Goal: Task Accomplishment & Management: Use online tool/utility

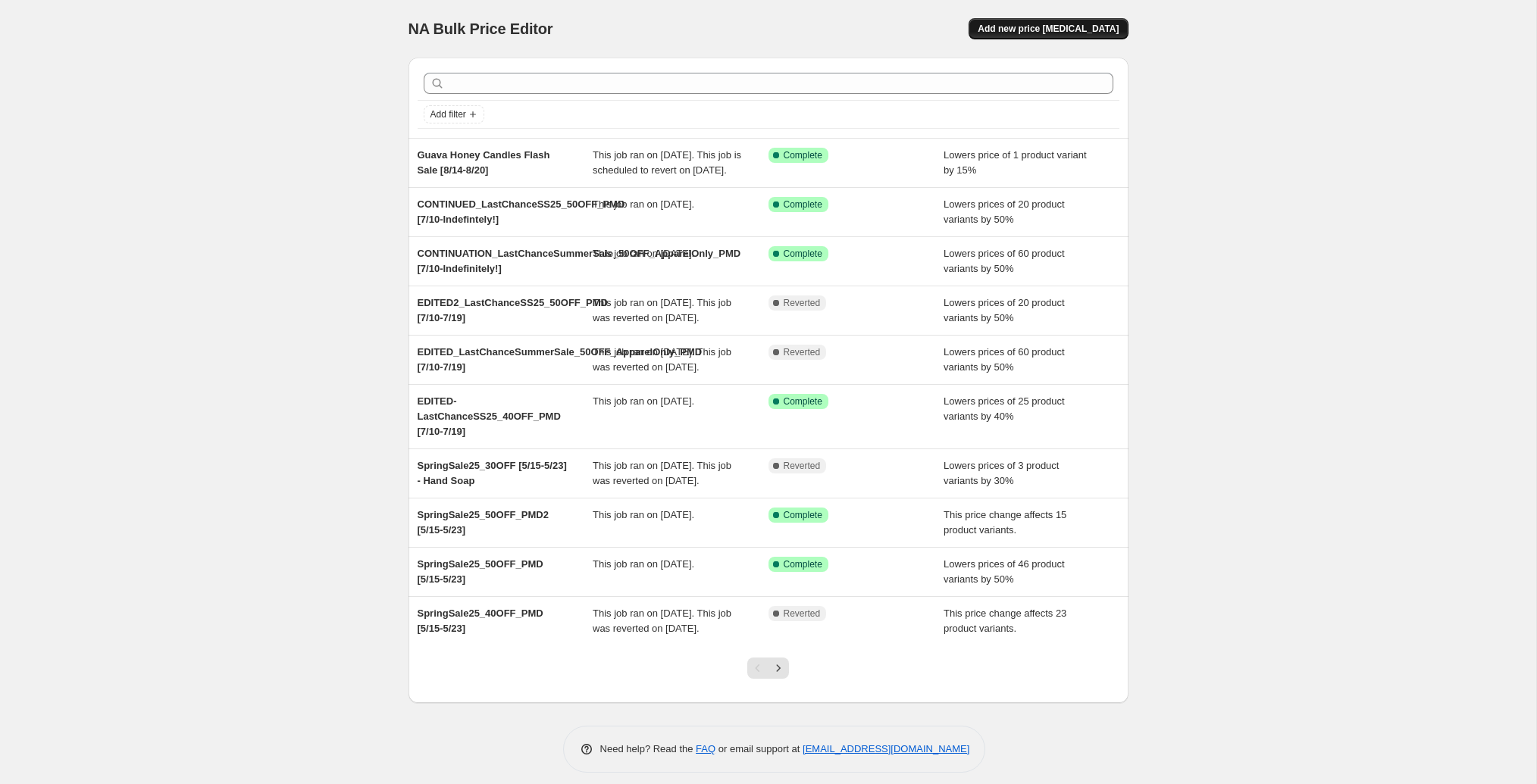
click at [1038, 21] on button "Add new price [MEDICAL_DATA]" at bounding box center [1048, 29] width 160 height 21
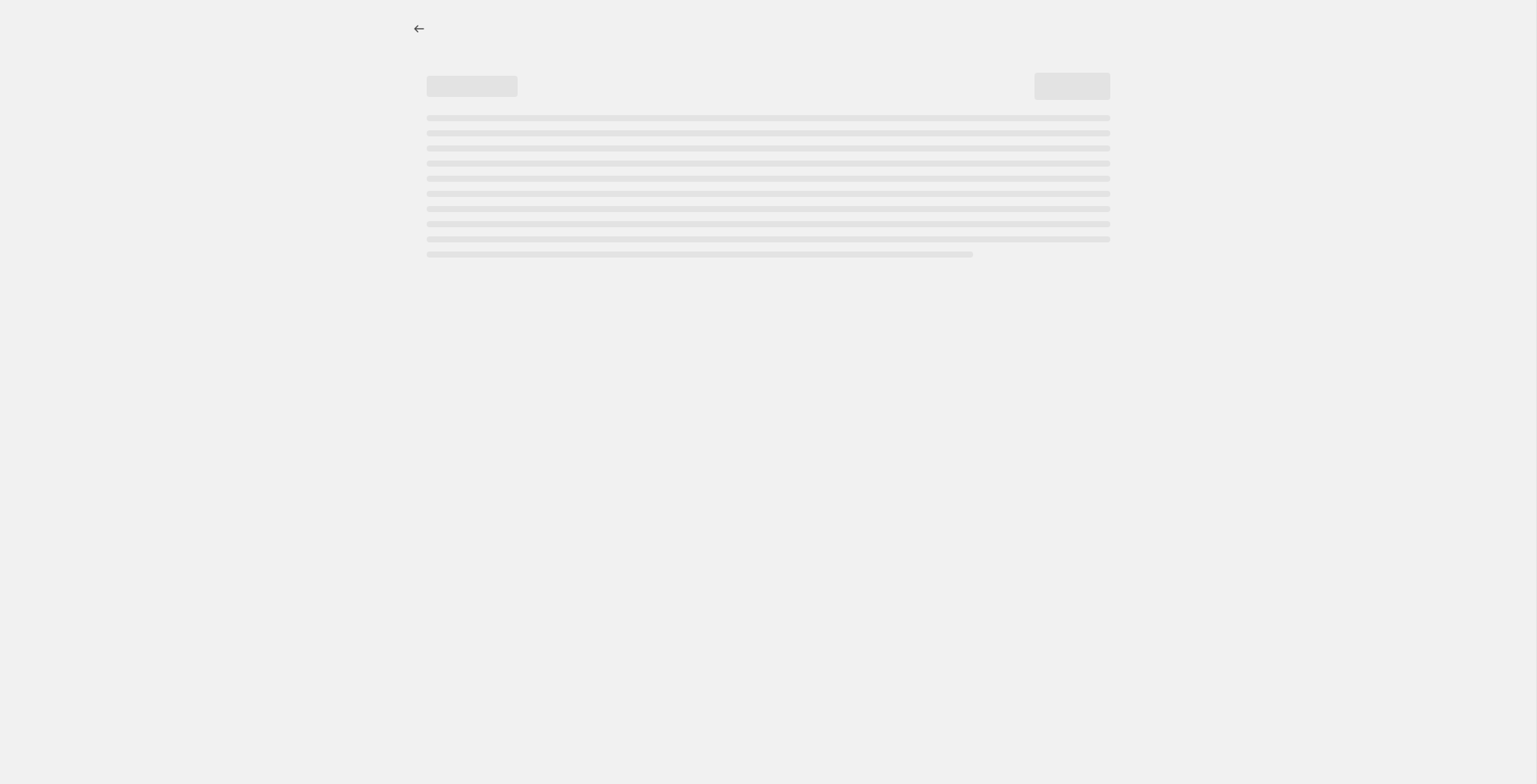
select select "percentage"
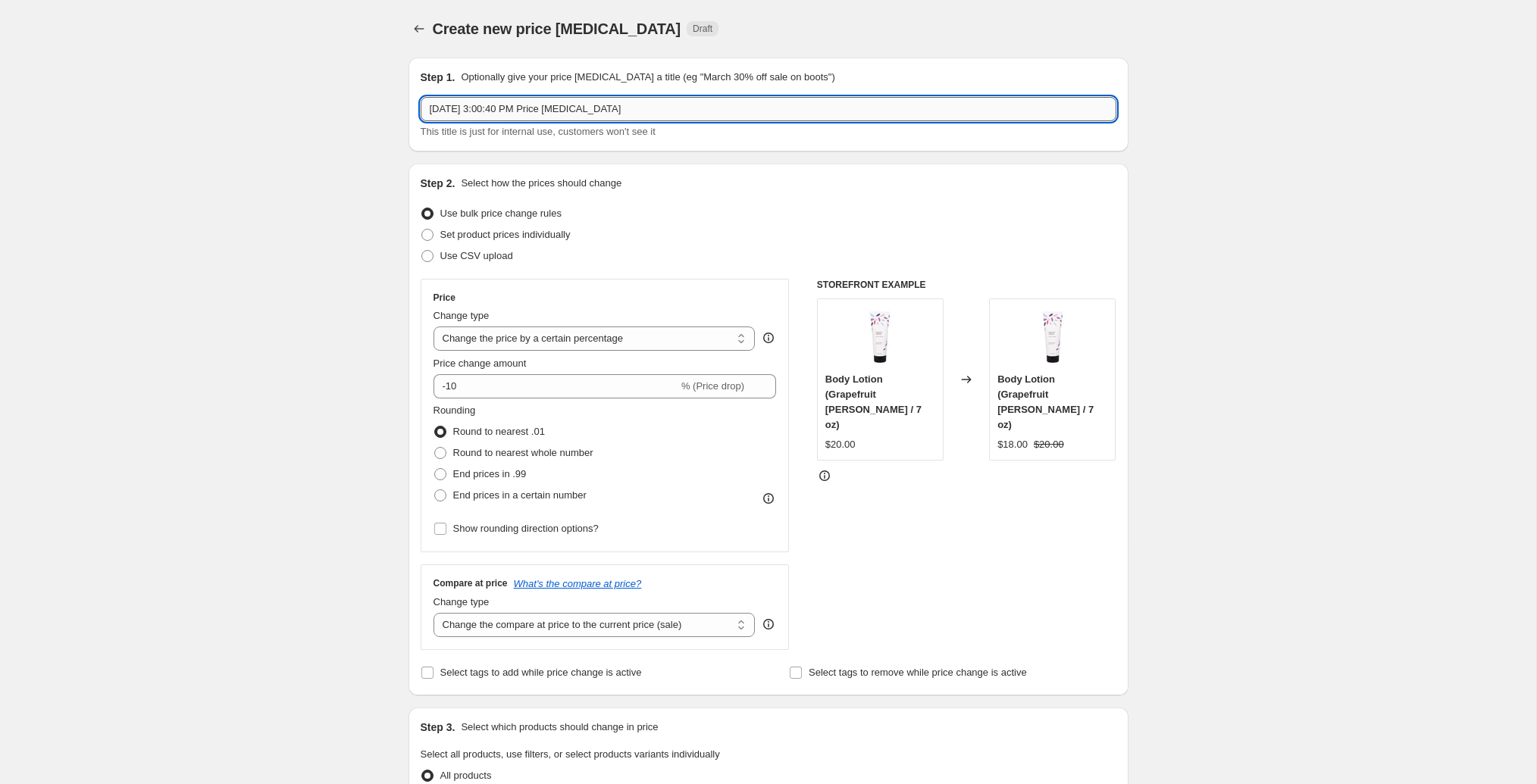
click at [579, 117] on input "[DATE] 3:00:40 PM Price [MEDICAL_DATA]" at bounding box center [768, 108] width 695 height 24
paste input "Labor of Love ([DATE]) Sale"
type input "Labor of Love ([DATE]) Sale"
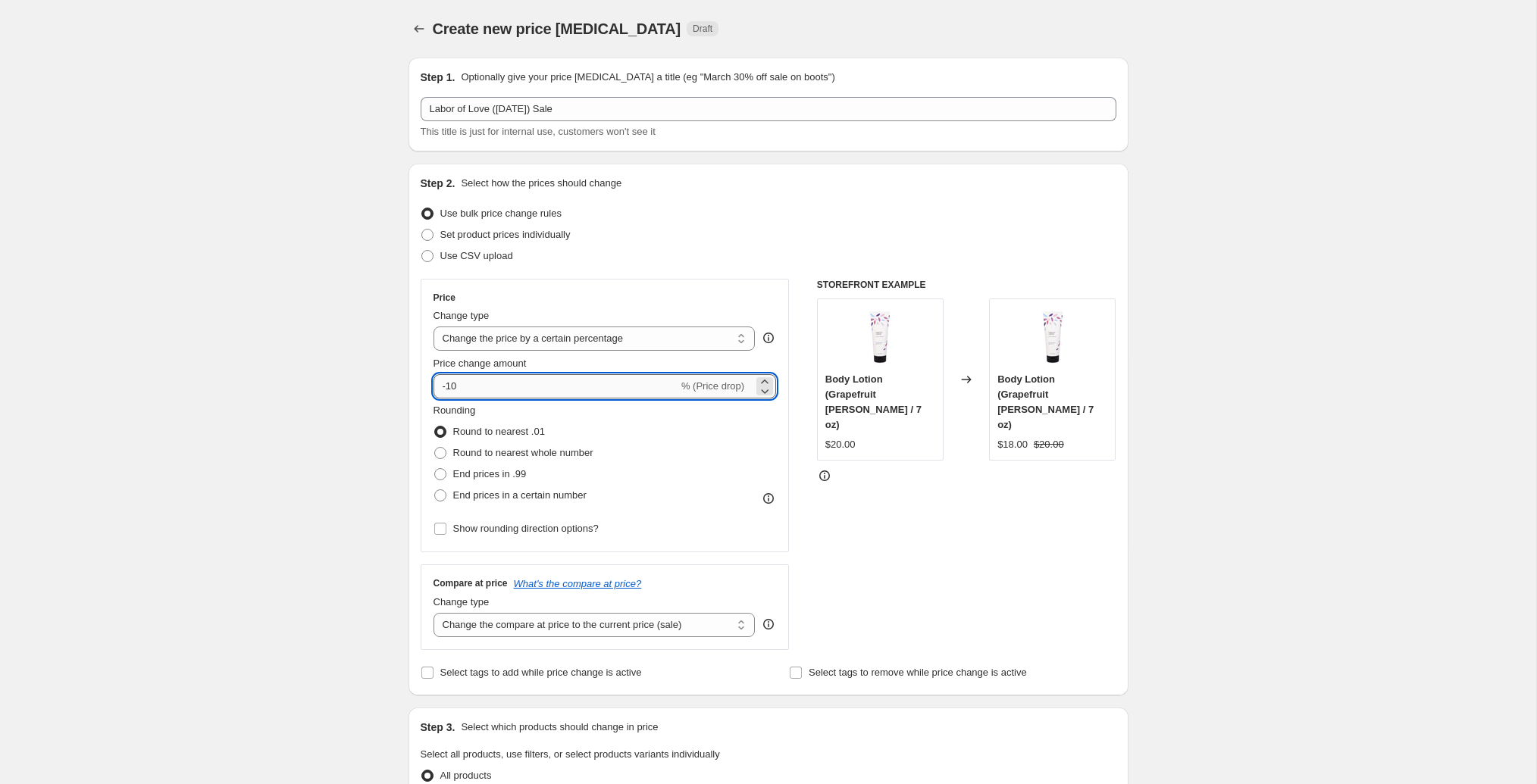
click at [488, 388] on input "-10" at bounding box center [555, 386] width 245 height 24
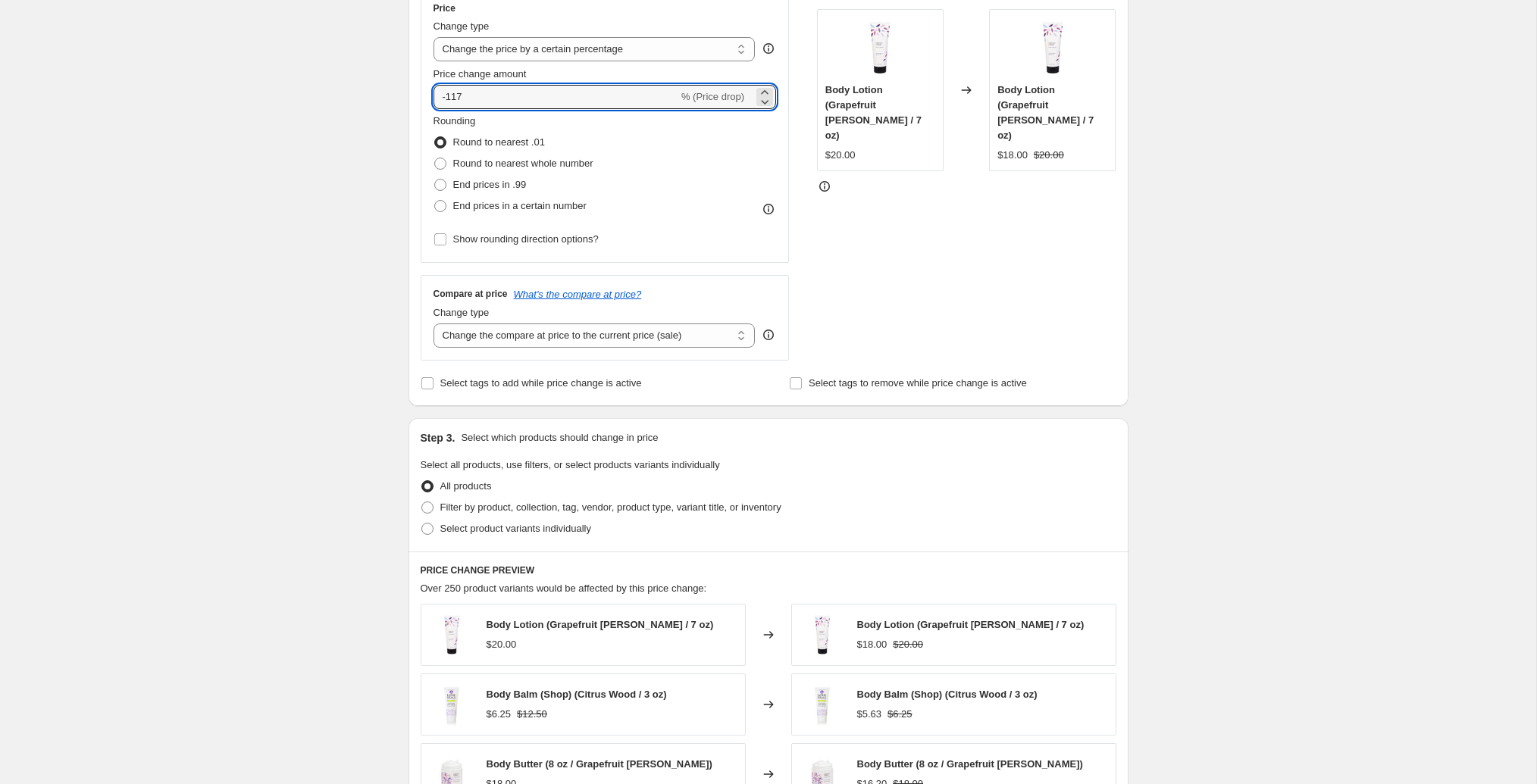
scroll to position [312, 0]
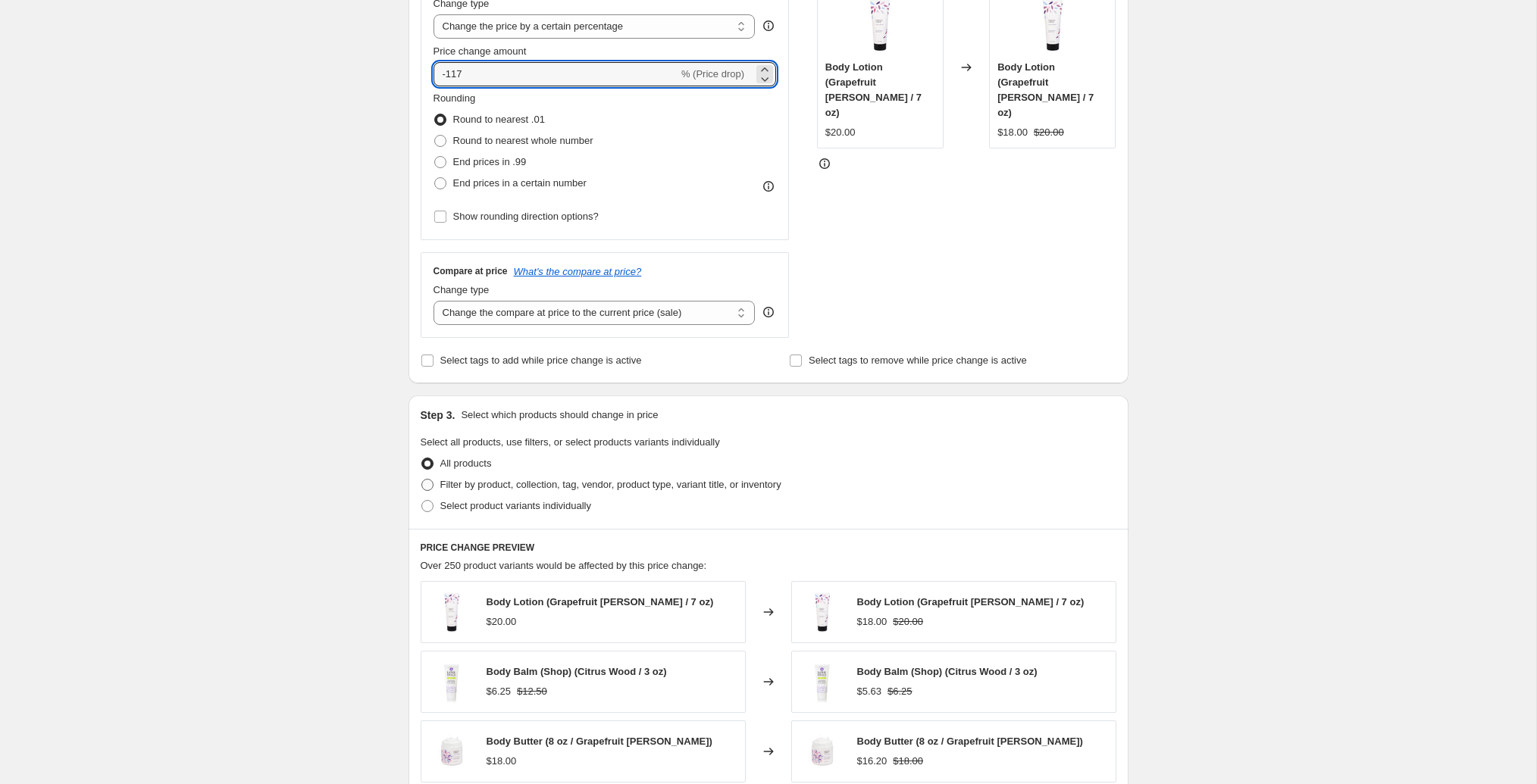
type input "-100"
click at [480, 483] on span "Filter by product, collection, tag, vendor, product type, variant title, or inv…" at bounding box center [610, 484] width 341 height 12
click at [422, 479] on input "Filter by product, collection, tag, vendor, product type, variant title, or inv…" at bounding box center [422, 479] width 1 height 1
radio input "true"
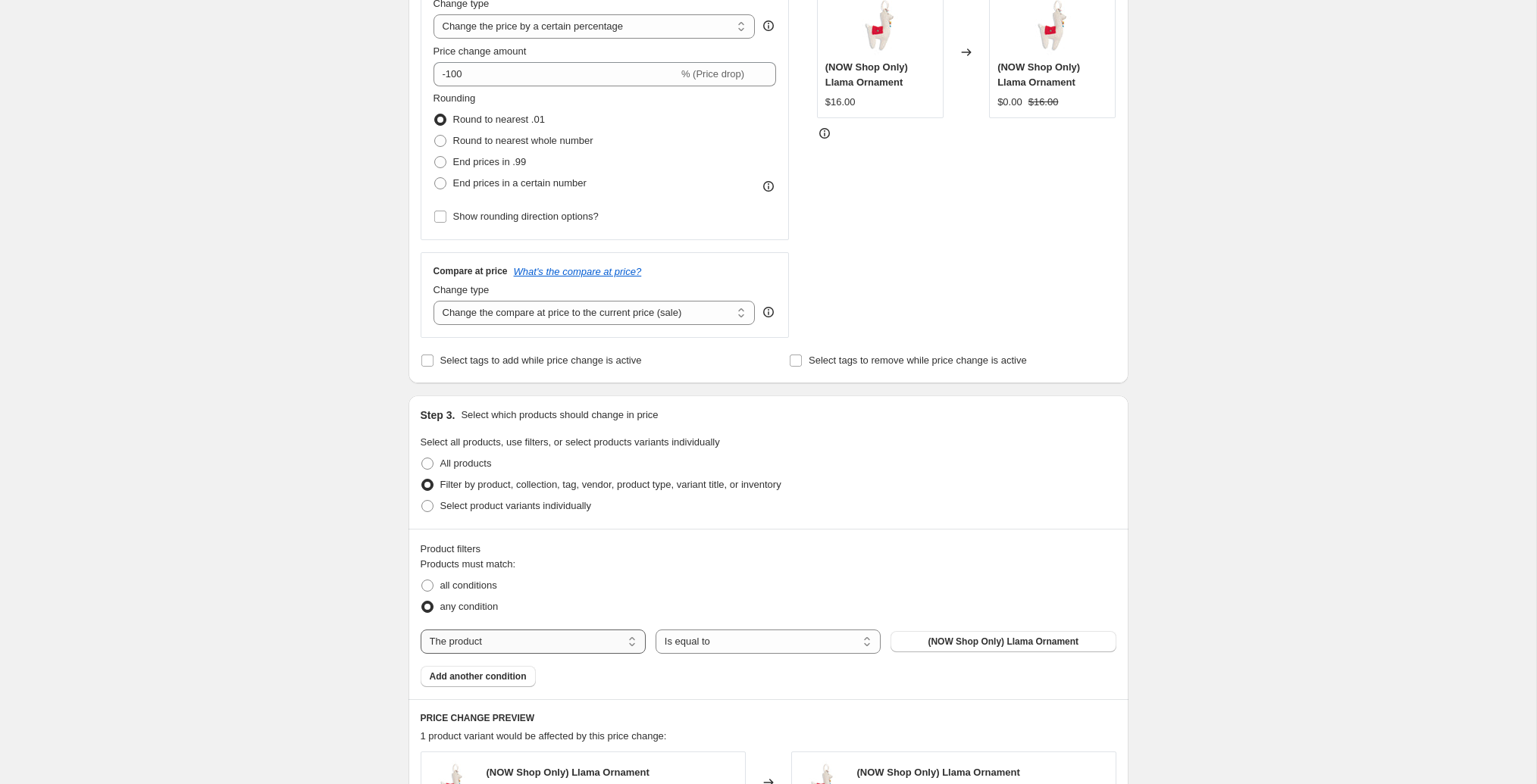
click at [586, 649] on select "The product The product's collection The product's tag The product's vendor The…" at bounding box center [533, 641] width 225 height 24
select select "collection"
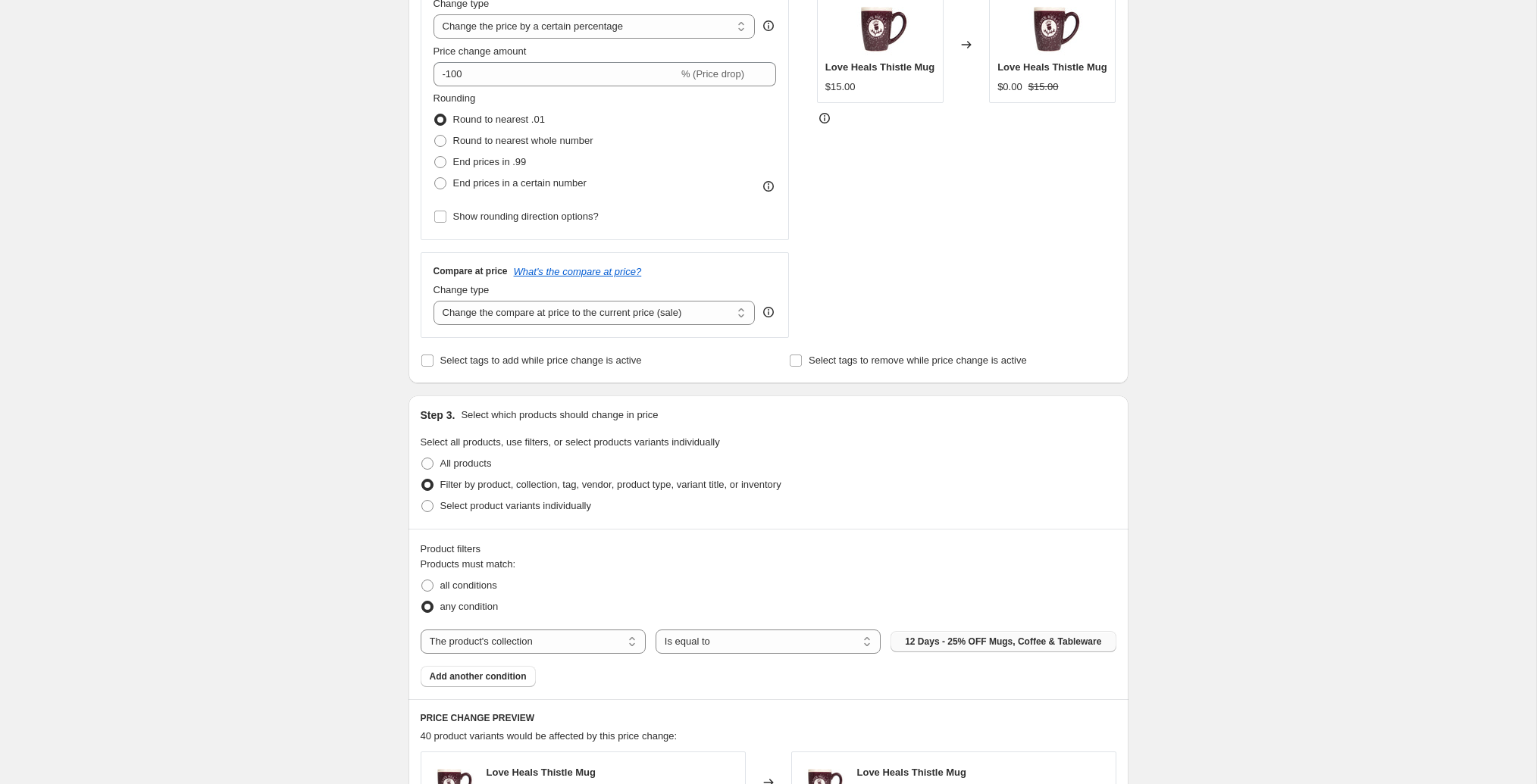
click at [929, 638] on span "12 Days - 25% OFF Mugs, Coffee & Tableware" at bounding box center [1002, 641] width 196 height 13
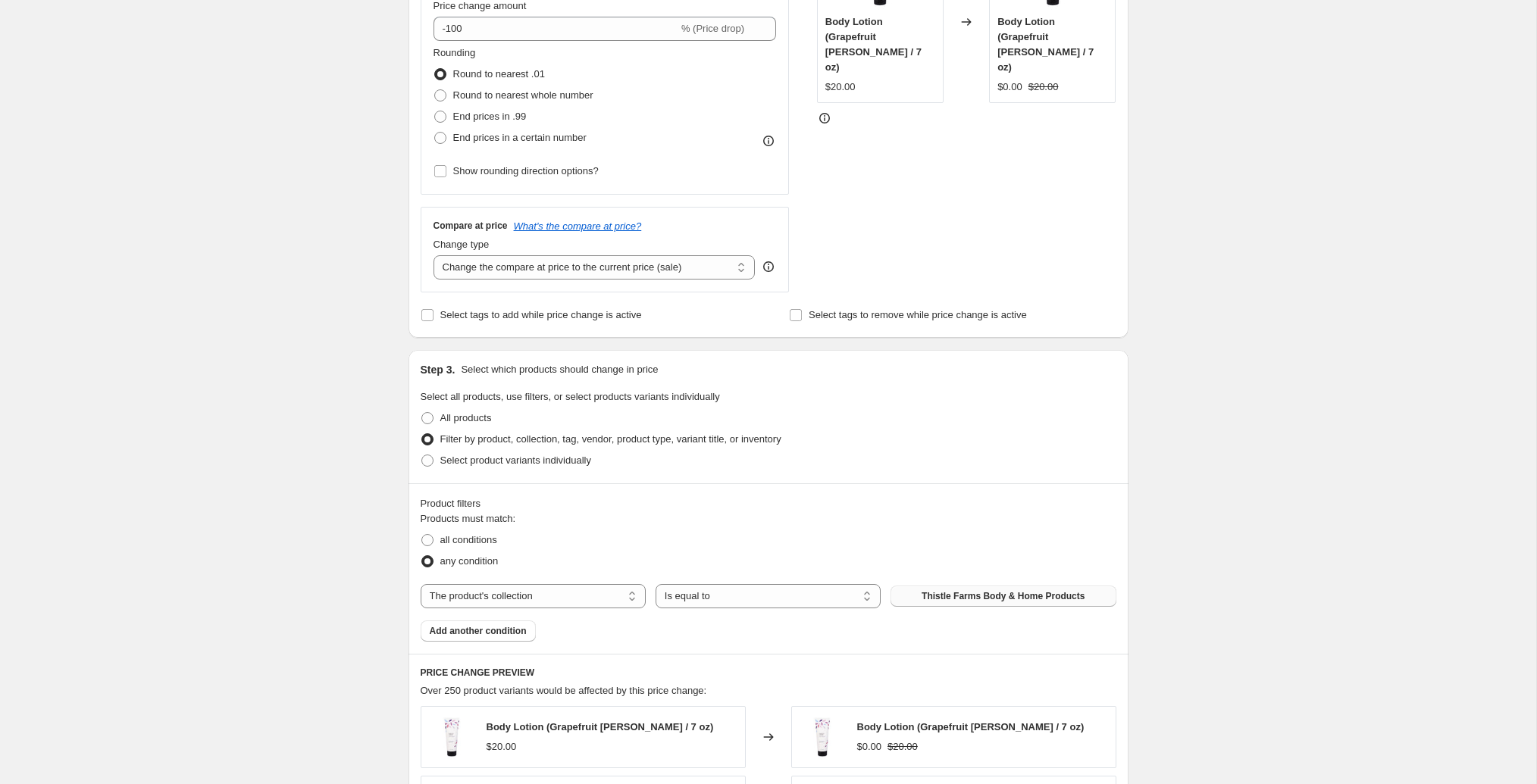
scroll to position [362, 0]
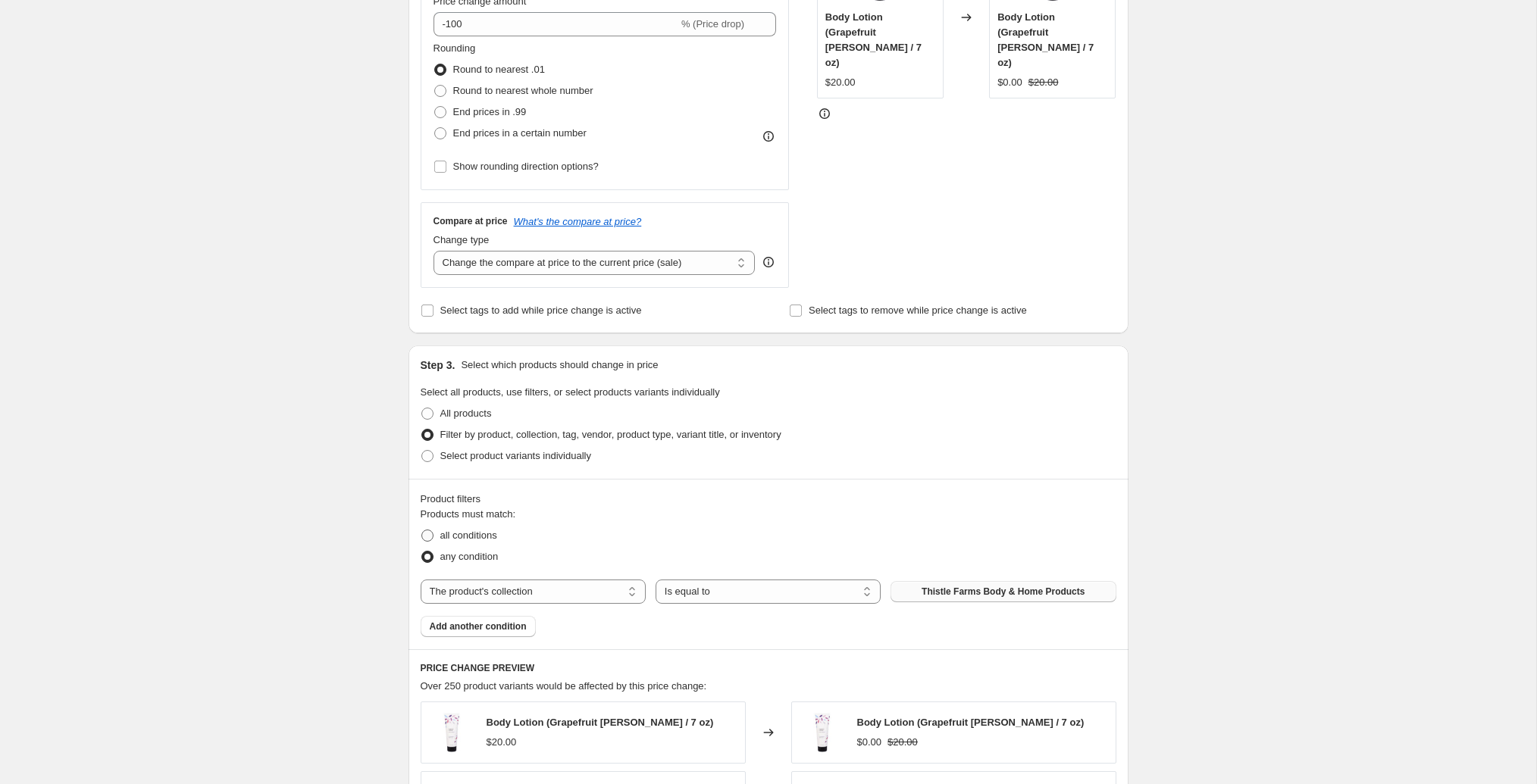
click at [470, 538] on span "all conditions" at bounding box center [468, 536] width 57 height 12
click at [422, 530] on input "all conditions" at bounding box center [422, 530] width 1 height 1
radio input "true"
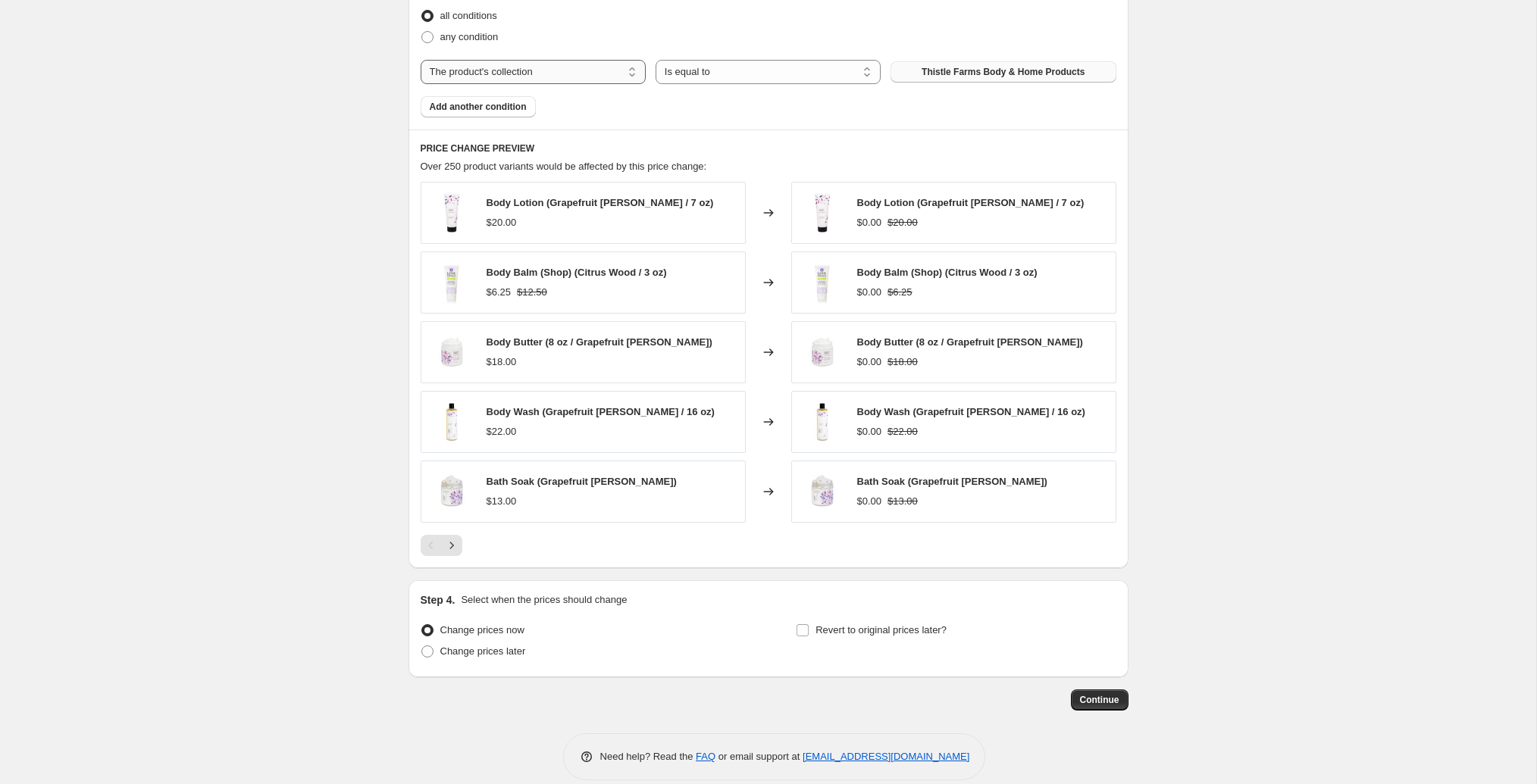
scroll to position [897, 0]
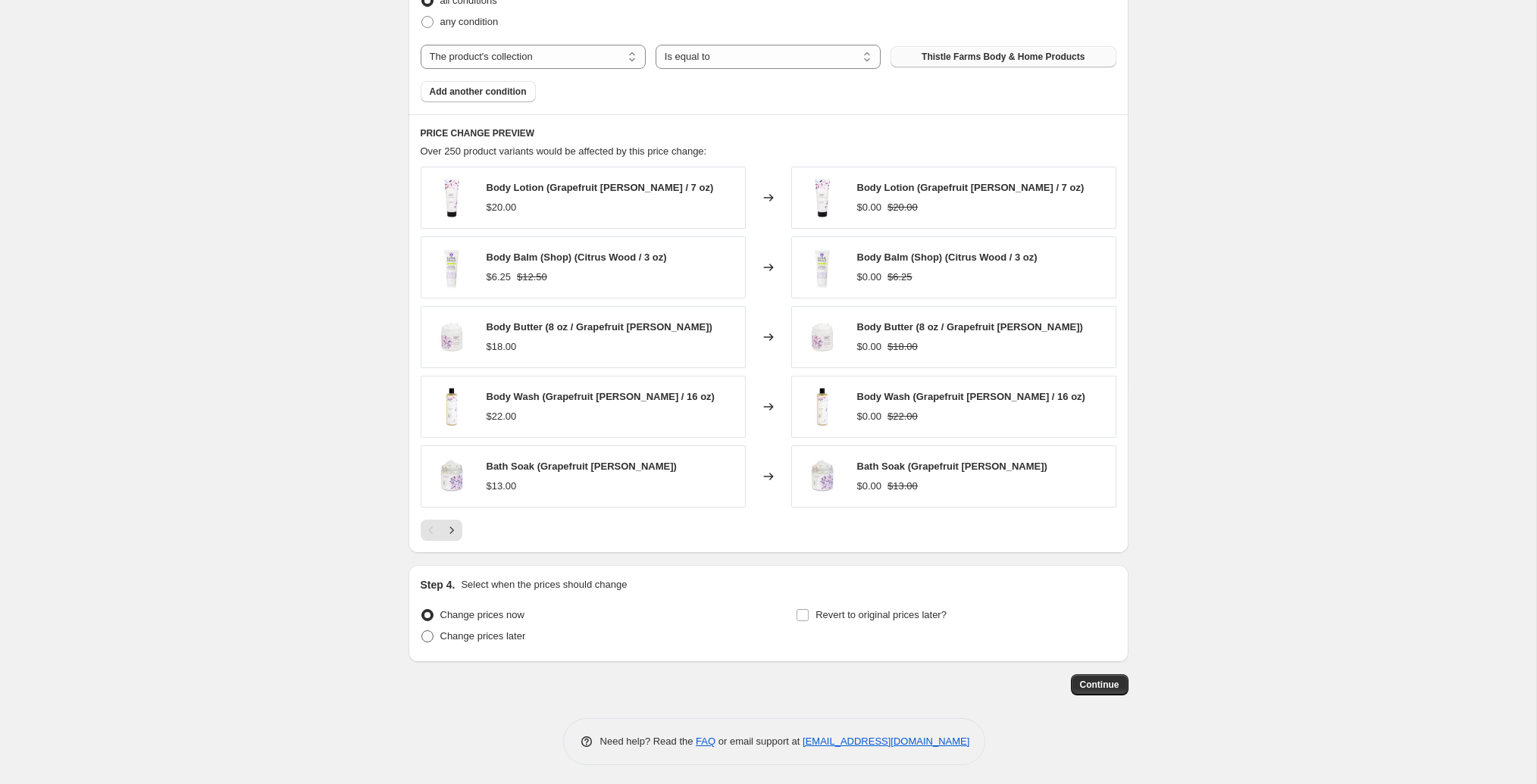
click at [480, 630] on span "Change prices later" at bounding box center [483, 636] width 86 height 12
click at [422, 630] on input "Change prices later" at bounding box center [422, 630] width 1 height 1
radio input "true"
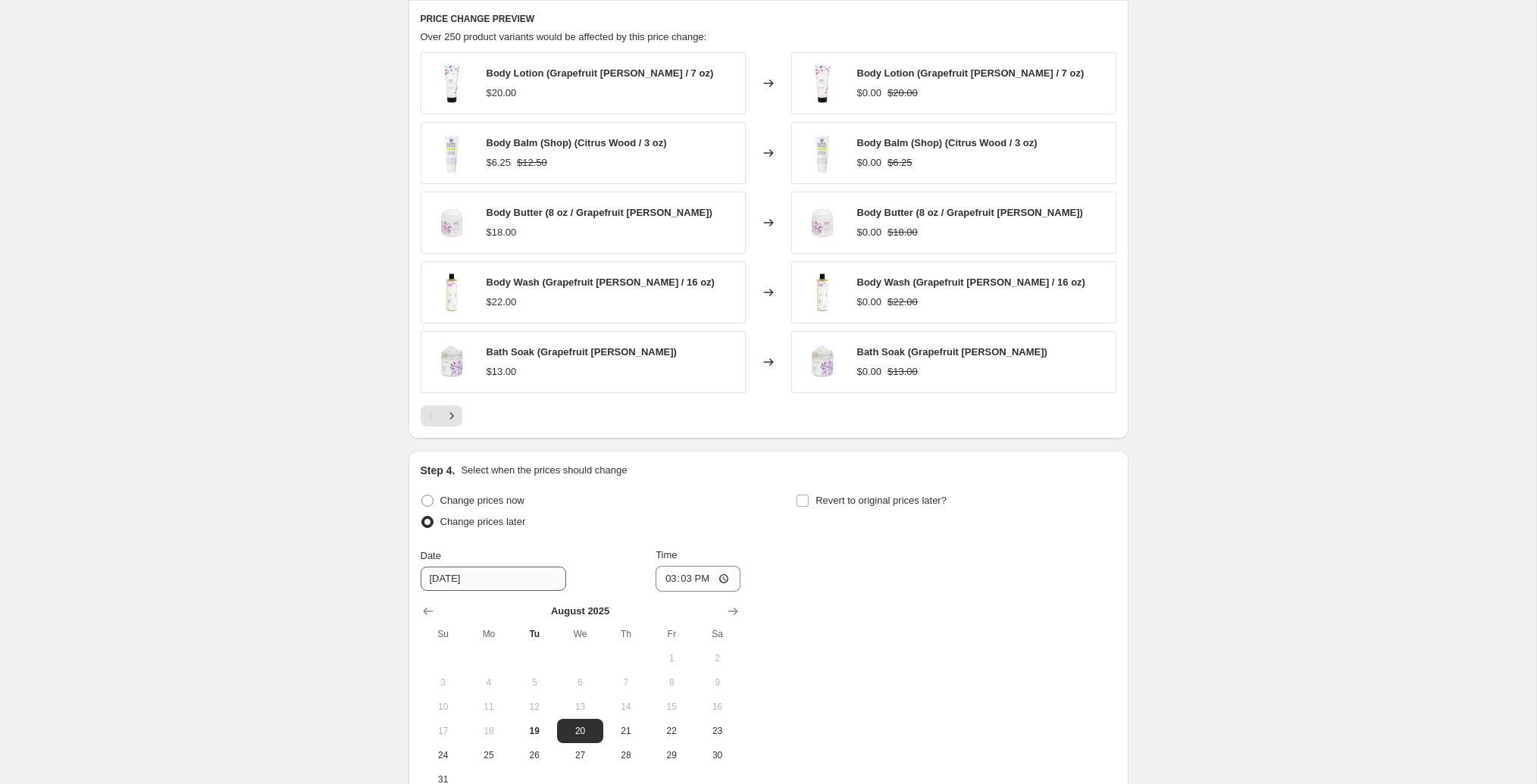
scroll to position [1033, 0]
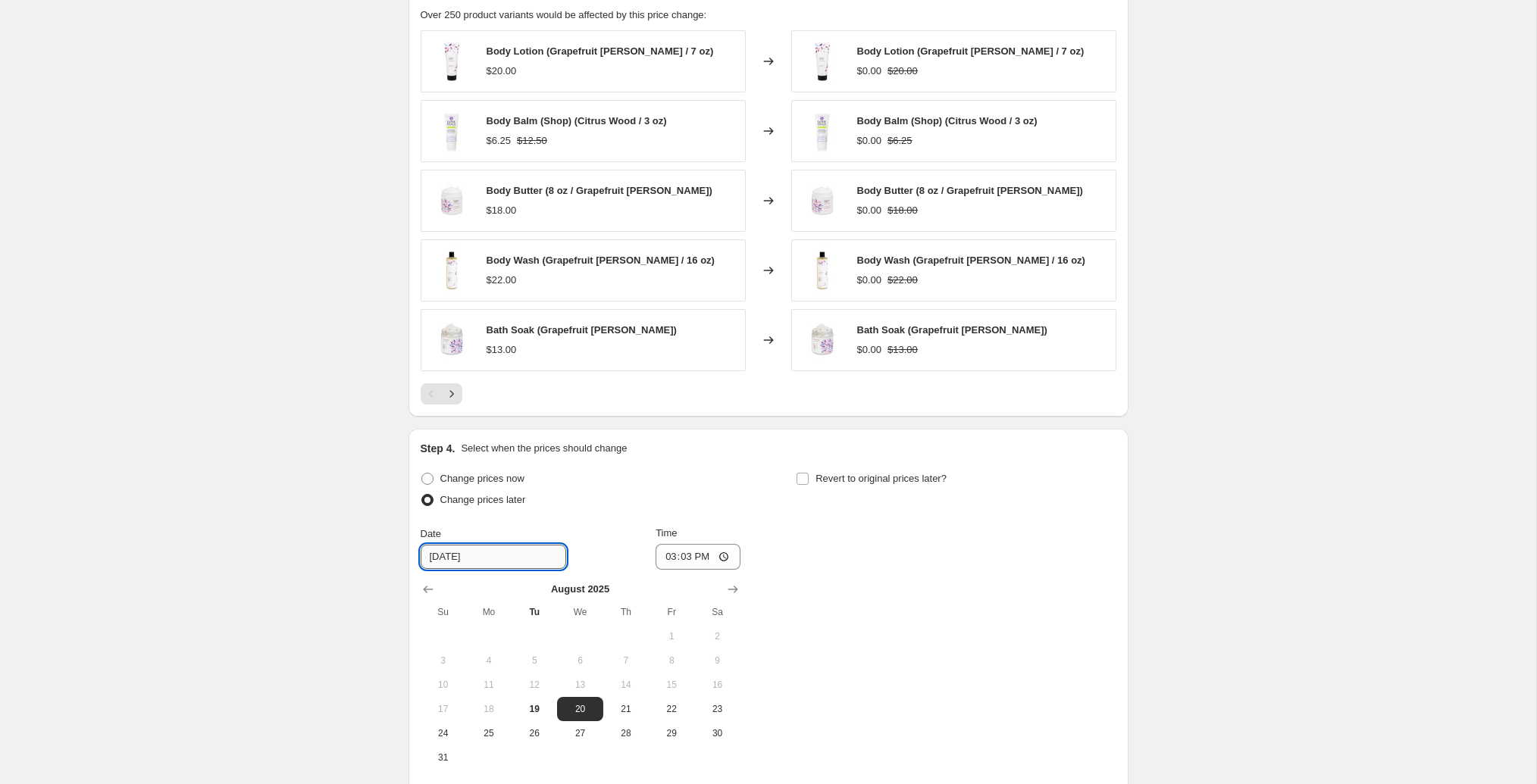
click at [455, 547] on input "[DATE]" at bounding box center [493, 556] width 145 height 24
click at [442, 550] on input "[DATE]" at bounding box center [493, 556] width 145 height 24
click at [450, 550] on input "[DATE]" at bounding box center [493, 556] width 145 height 24
type input "[DATE]"
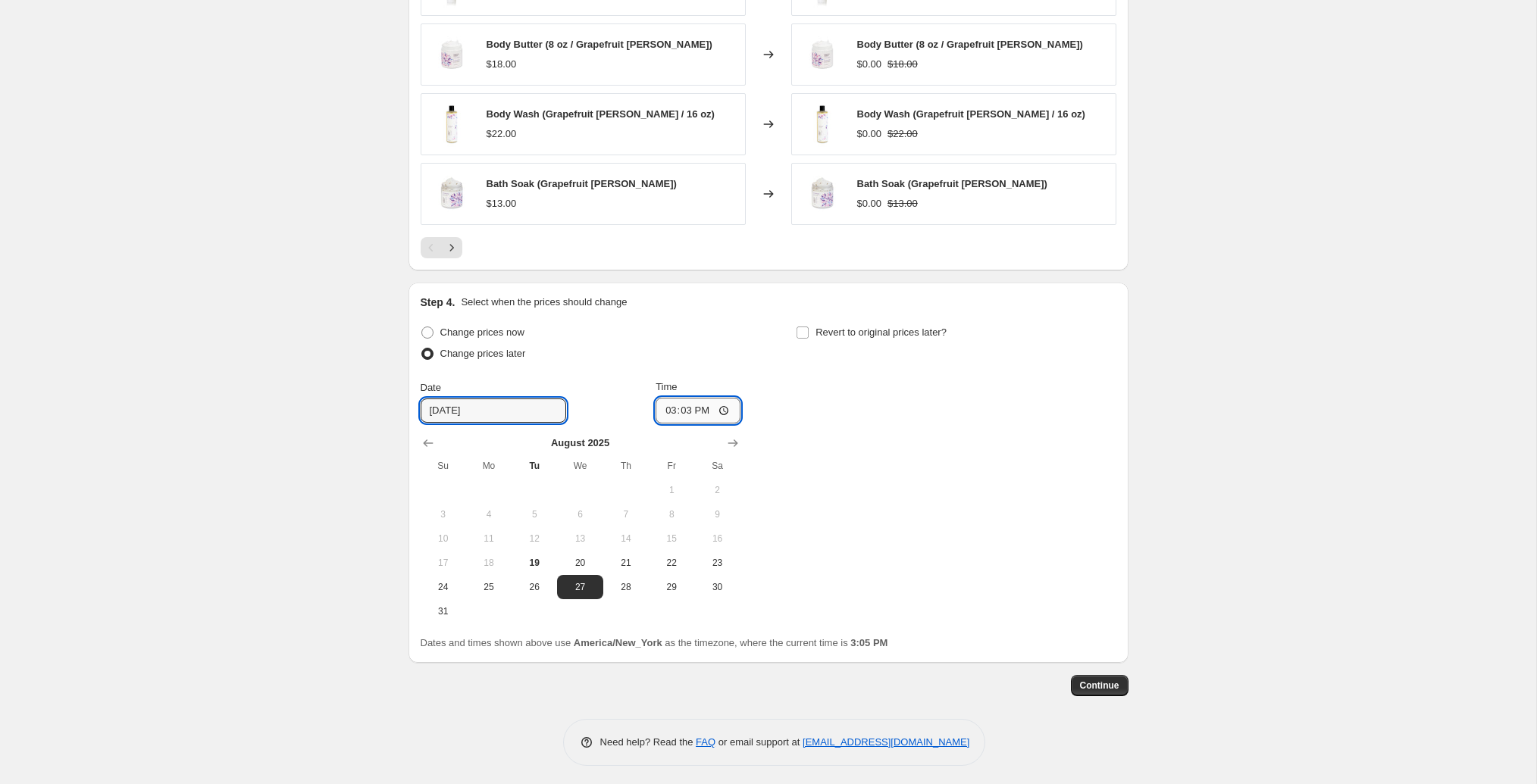
click at [672, 403] on input "15:03" at bounding box center [698, 410] width 85 height 26
click at [700, 404] on input "12:00" at bounding box center [698, 410] width 85 height 26
type input "00:00"
click at [695, 336] on div "Change prices now" at bounding box center [580, 333] width 320 height 21
click at [806, 333] on input "Revert to original prices later?" at bounding box center [802, 333] width 13 height 13
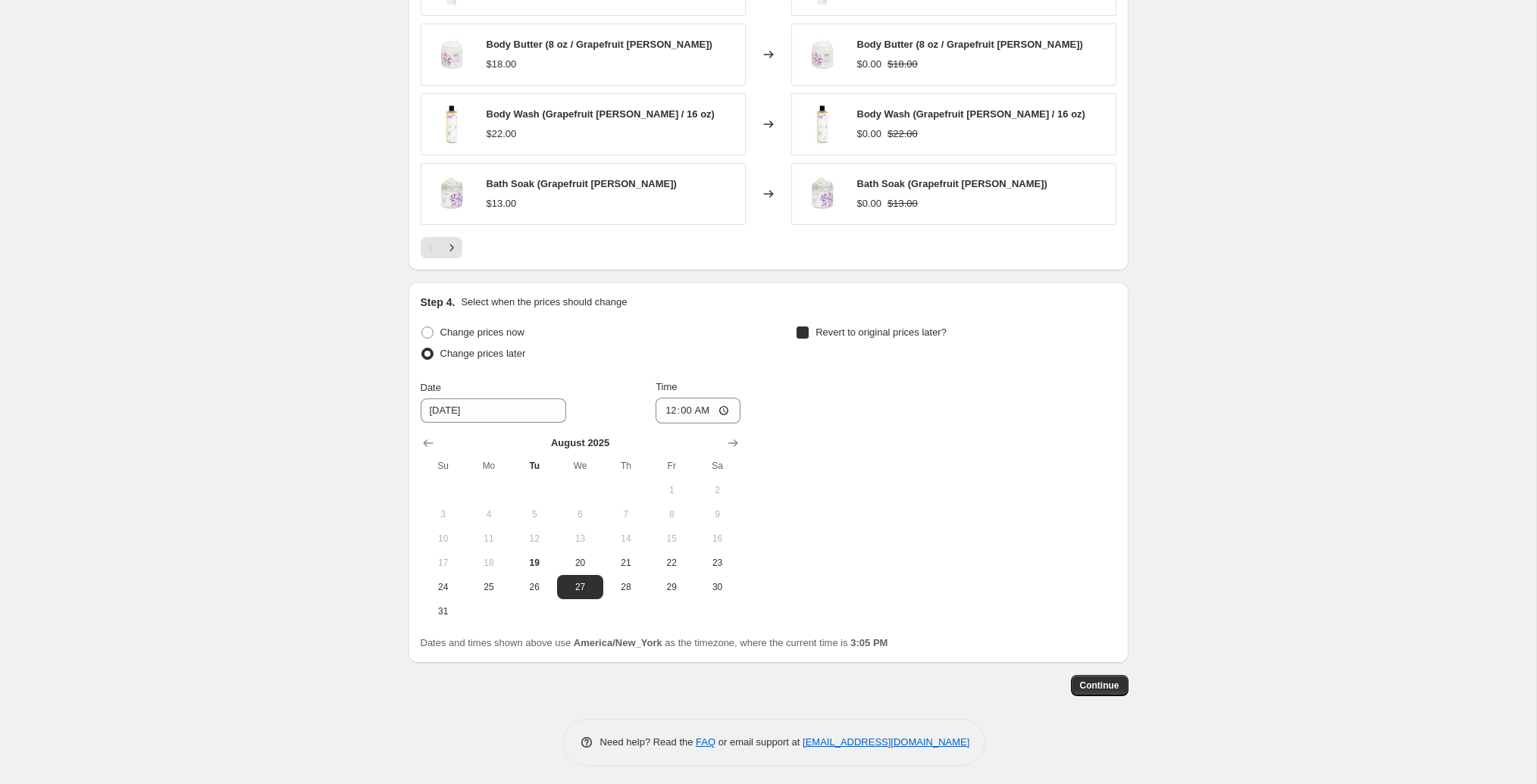
checkbox input "true"
click at [807, 405] on input "[DATE]" at bounding box center [869, 410] width 145 height 24
click at [813, 412] on input "[DATE]" at bounding box center [869, 410] width 145 height 24
click at [1109, 439] on icon "Show next month, September 2025" at bounding box center [1108, 443] width 10 height 8
click at [907, 488] on span "2" at bounding box center [910, 490] width 33 height 13
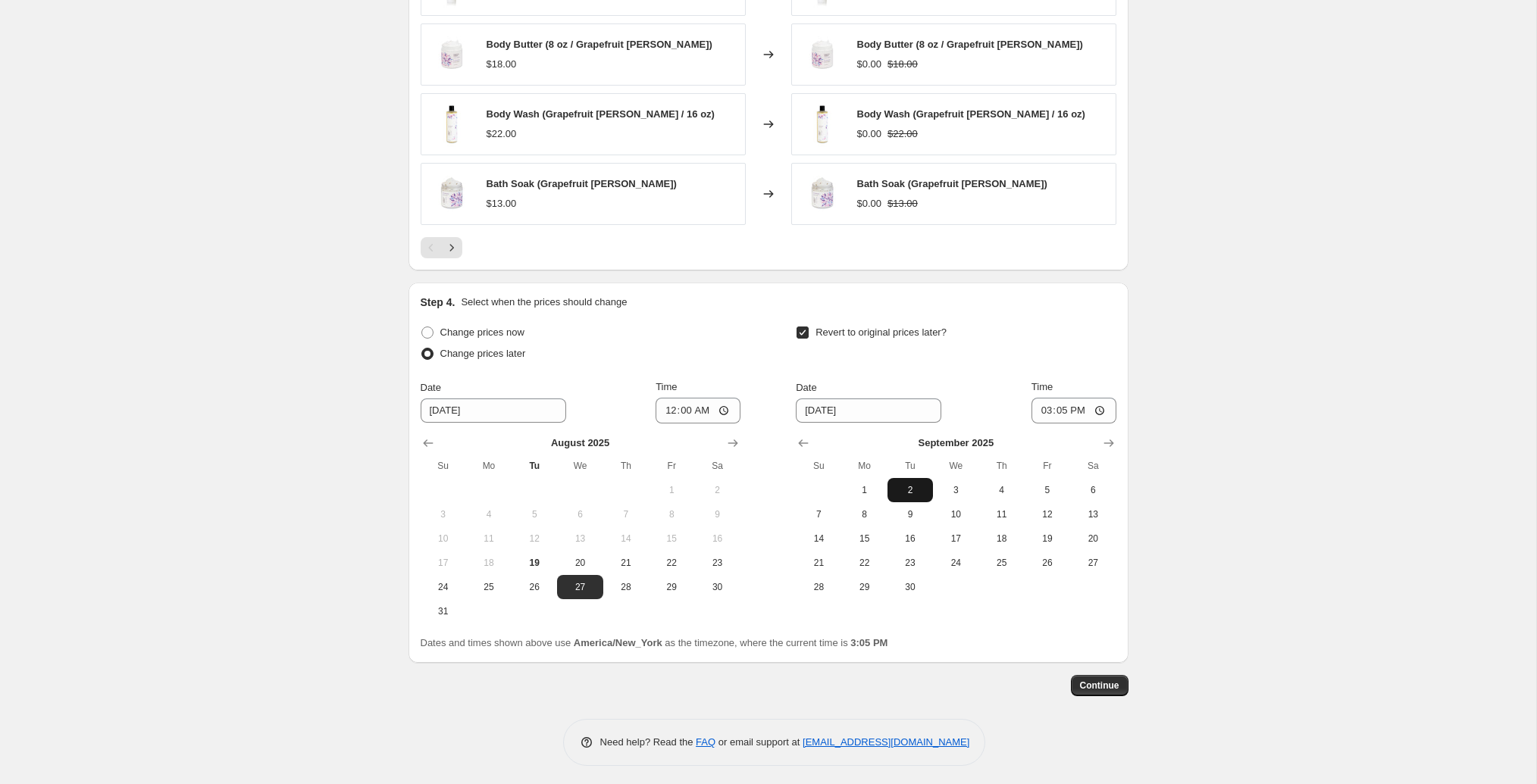
type input "[DATE]"
click at [1042, 403] on input "15:05" at bounding box center [1074, 410] width 85 height 26
type input "23:59"
click at [1050, 338] on div "Revert to original prices later?" at bounding box center [956, 344] width 320 height 45
click at [1122, 686] on button "Continue" at bounding box center [1100, 685] width 58 height 21
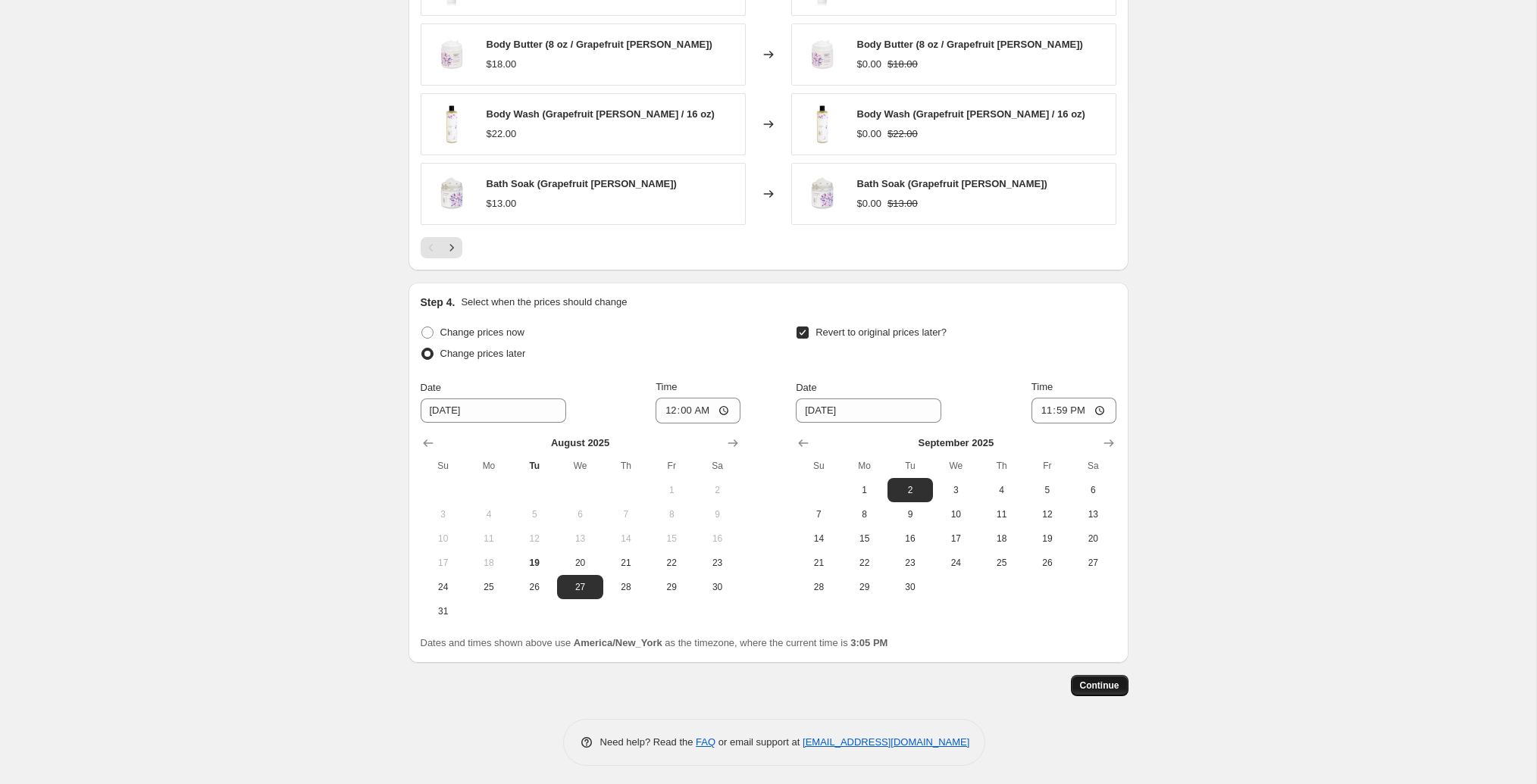
scroll to position [0, 0]
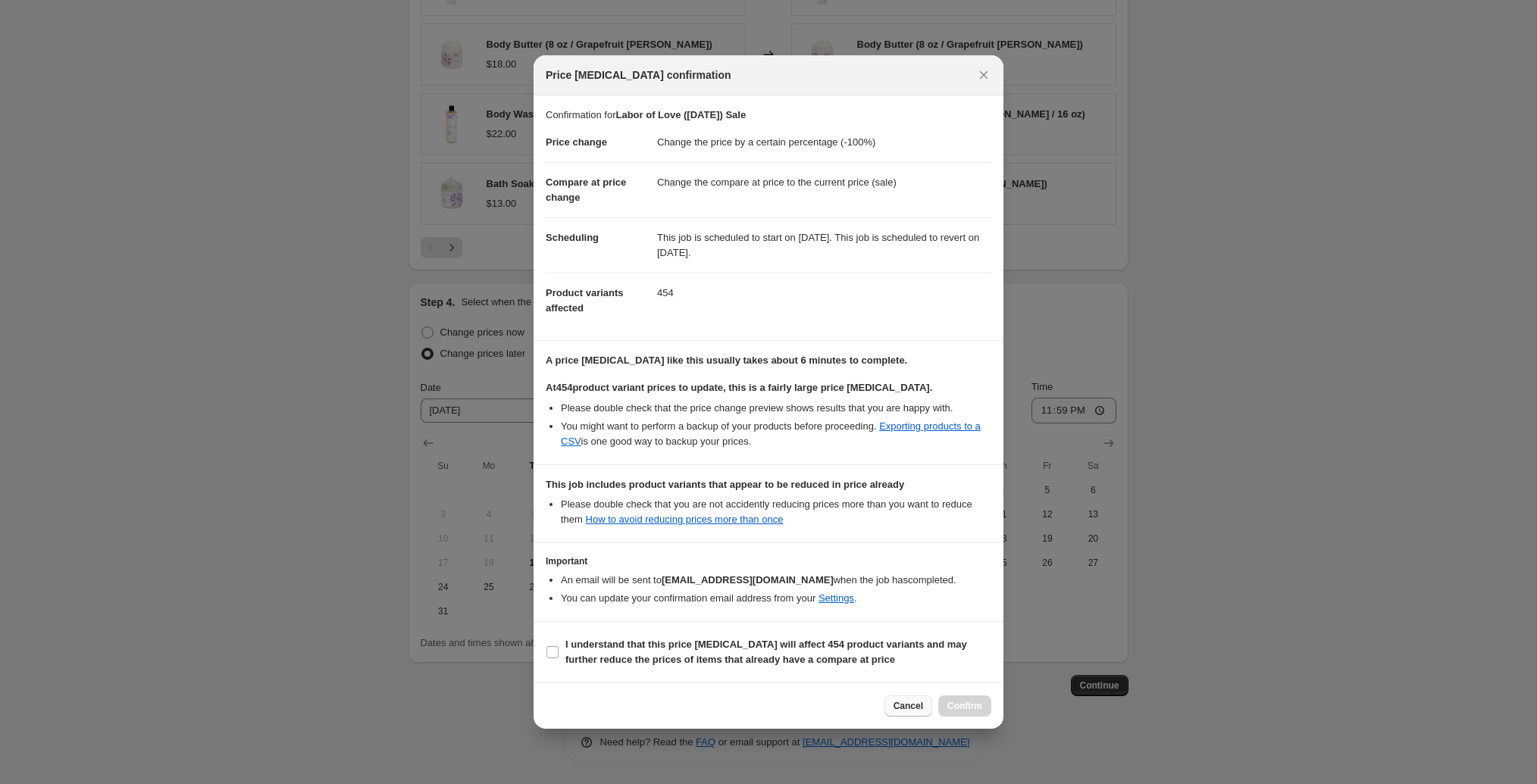
click at [907, 704] on span "Cancel" at bounding box center [908, 706] width 30 height 13
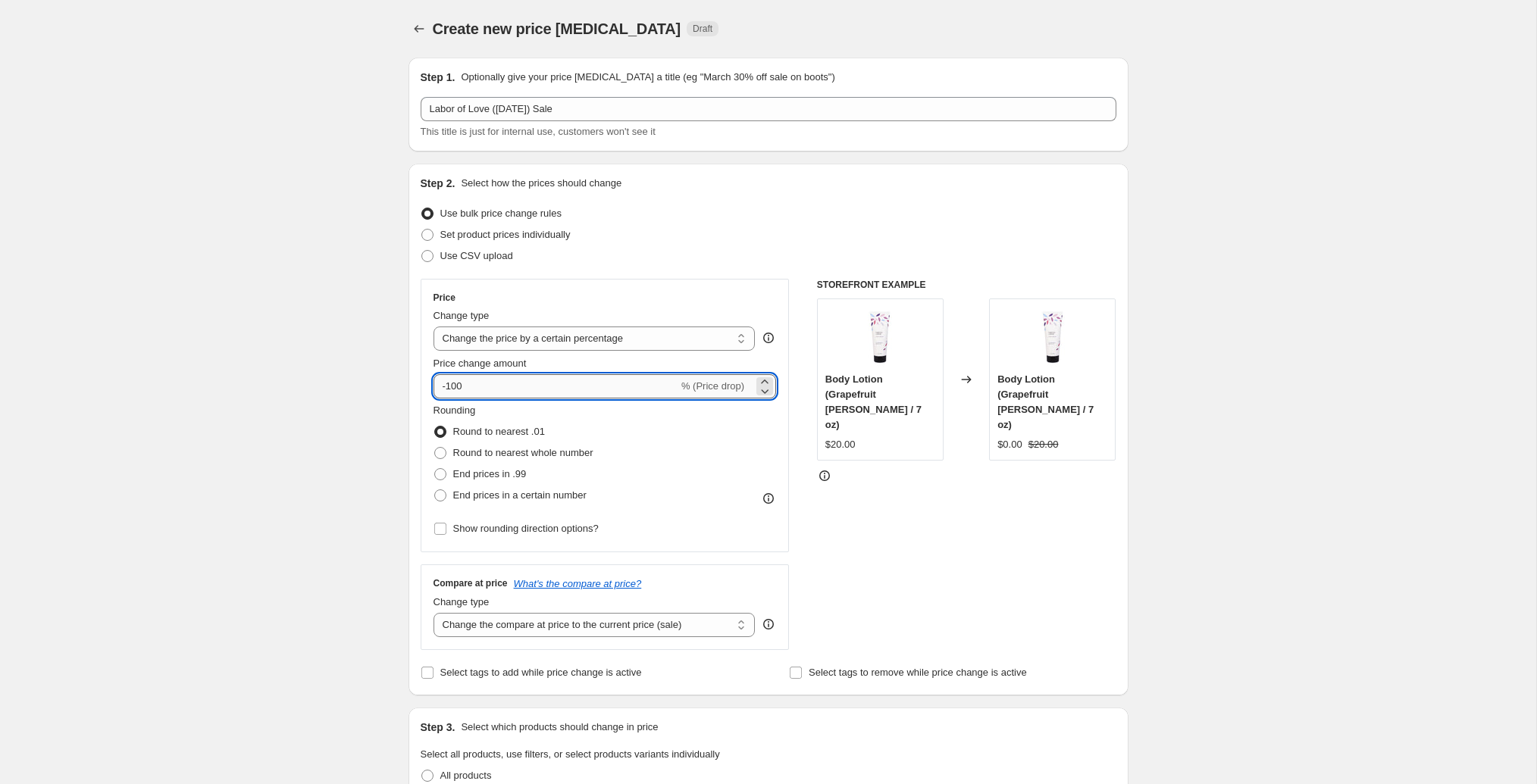
click at [516, 379] on input "-100" at bounding box center [555, 386] width 245 height 24
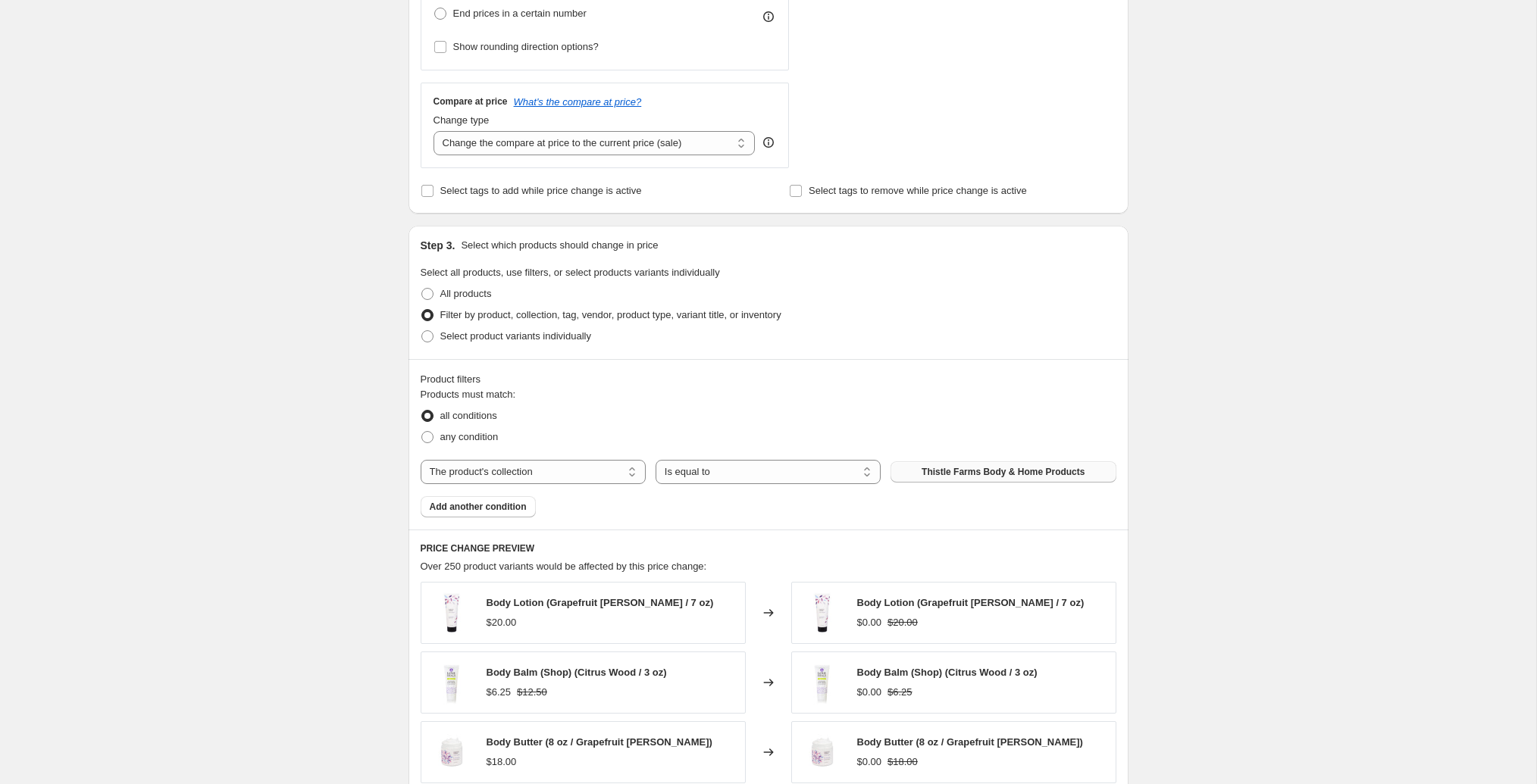
scroll to position [491, 0]
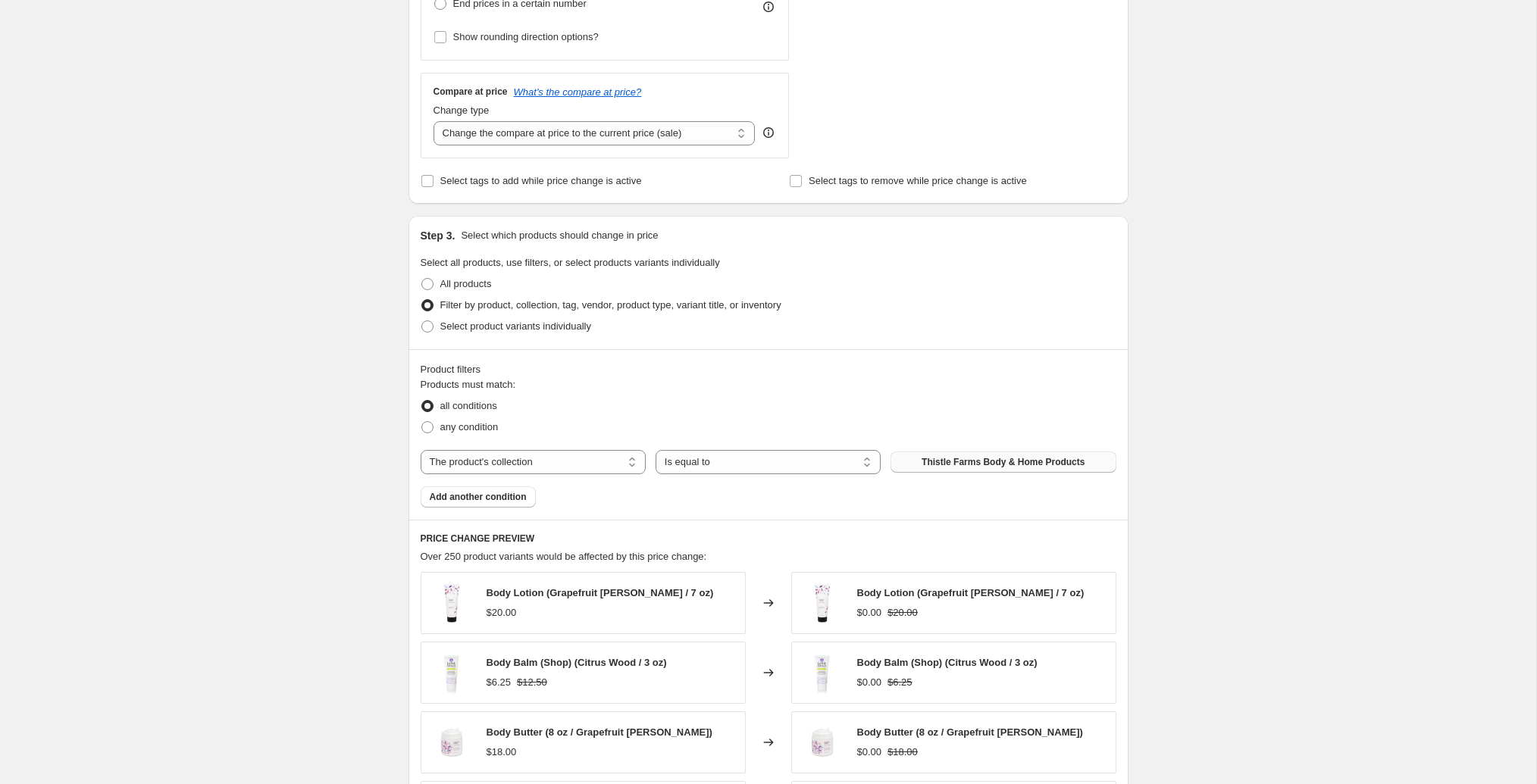
type input "-90"
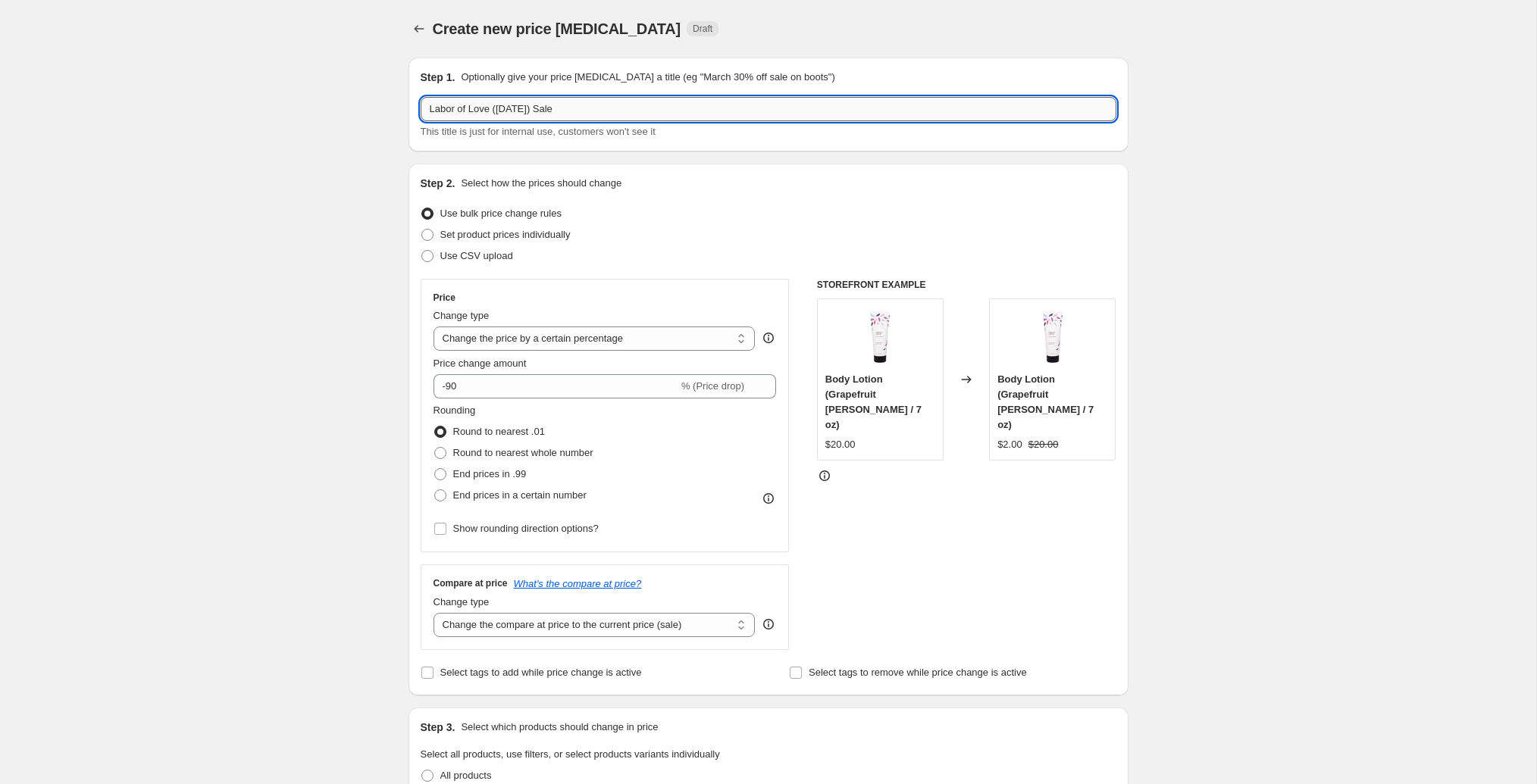
click at [600, 104] on input "Labor of Love ([DATE]) Sale" at bounding box center [768, 108] width 695 height 24
